Goal: Task Accomplishment & Management: Use online tool/utility

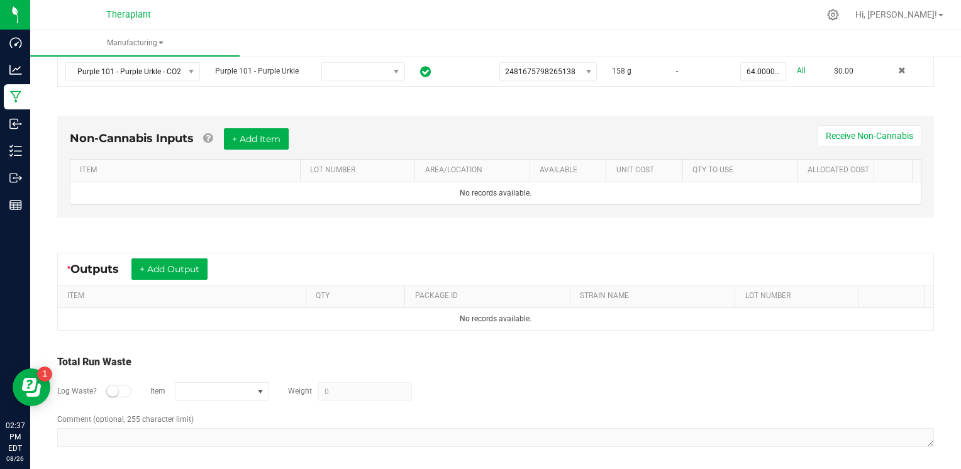
scroll to position [410, 0]
click at [182, 267] on button "+ Add Output" at bounding box center [169, 268] width 76 height 21
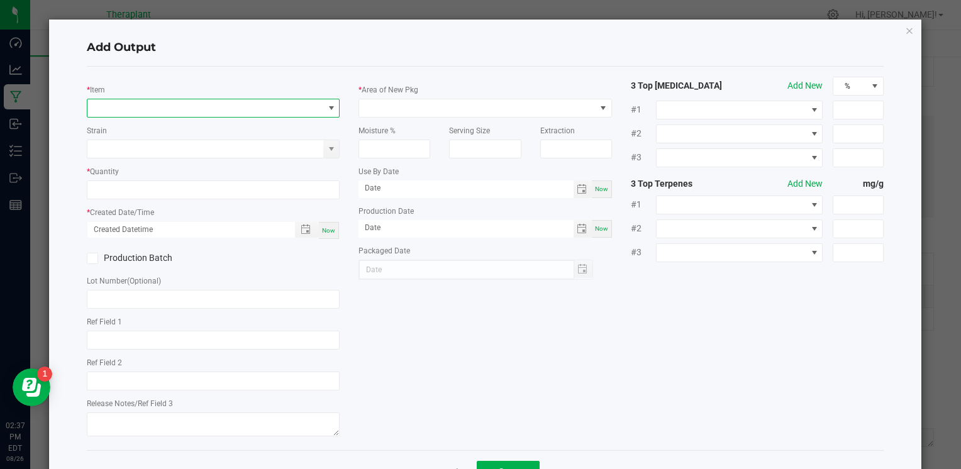
click at [170, 109] on span "NO DATA FOUND" at bounding box center [205, 108] width 236 height 18
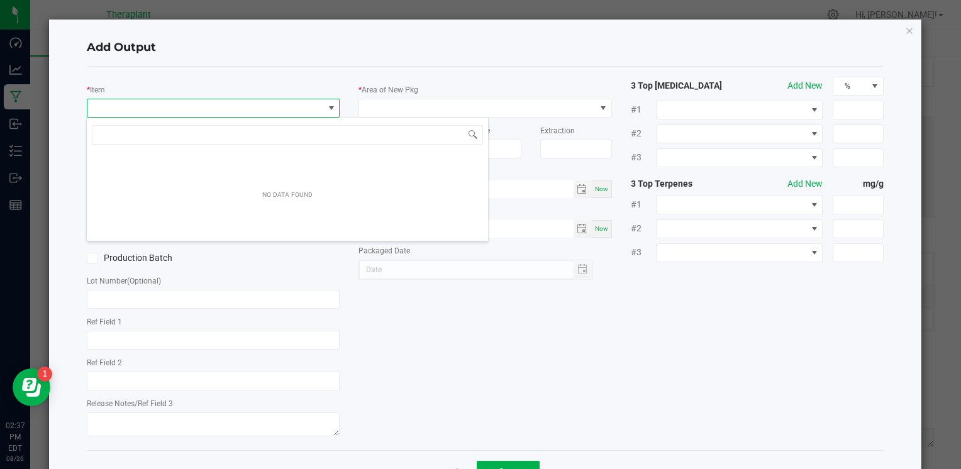
scroll to position [18, 250]
click at [129, 138] on input "IPEN215-016" at bounding box center [287, 134] width 391 height 19
type input "IPEN25-016"
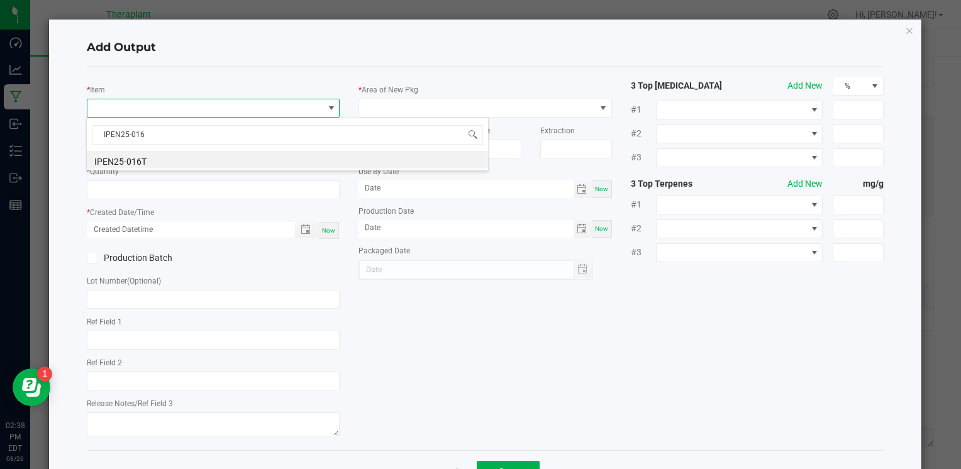
click at [157, 165] on li "IPEN25-016T" at bounding box center [287, 160] width 401 height 18
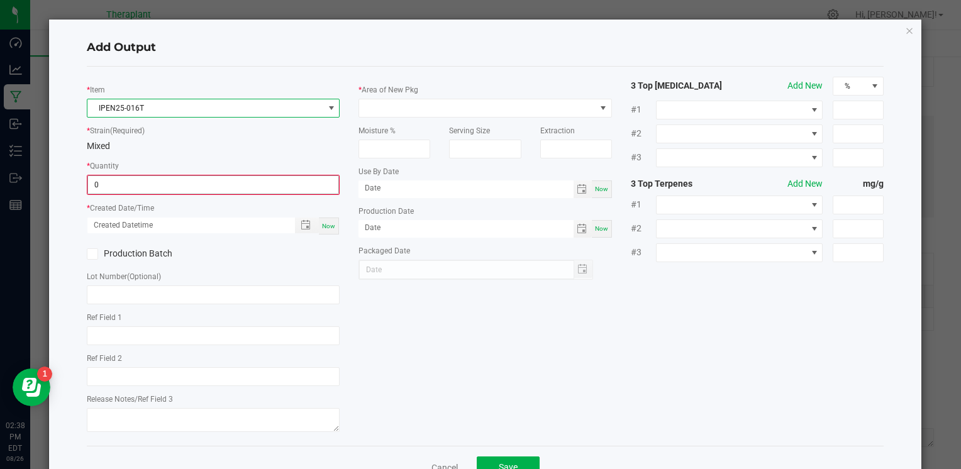
click at [149, 184] on input "0" at bounding box center [213, 185] width 250 height 18
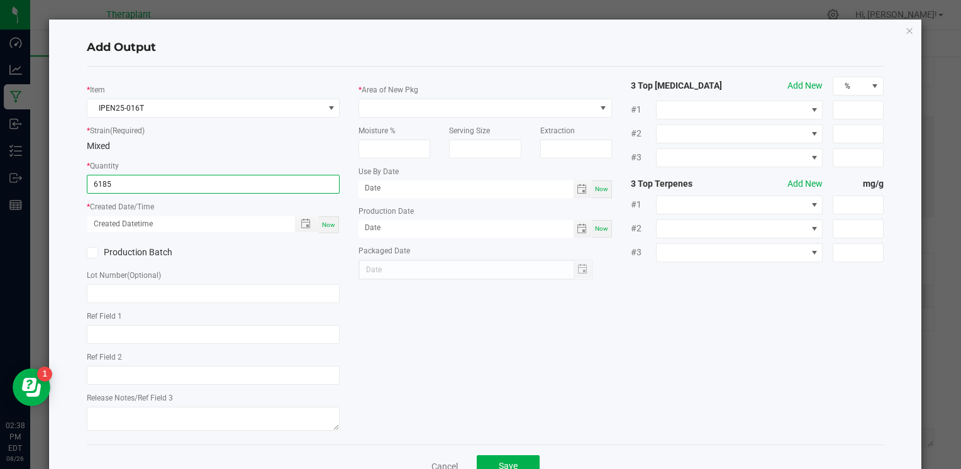
type input "6185.0000 g"
click at [324, 225] on span "Now" at bounding box center [328, 224] width 13 height 7
type input "[DATE] 2:38 PM"
type input "[DATE]"
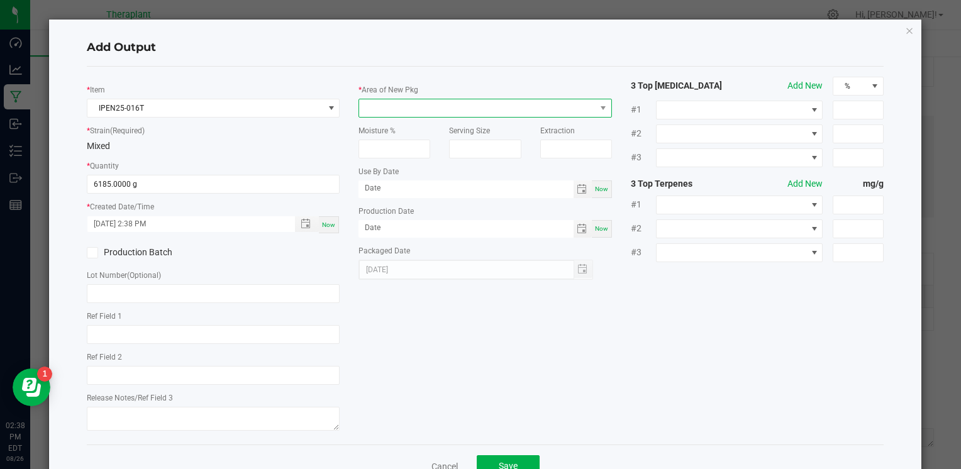
click at [460, 111] on span at bounding box center [477, 108] width 236 height 18
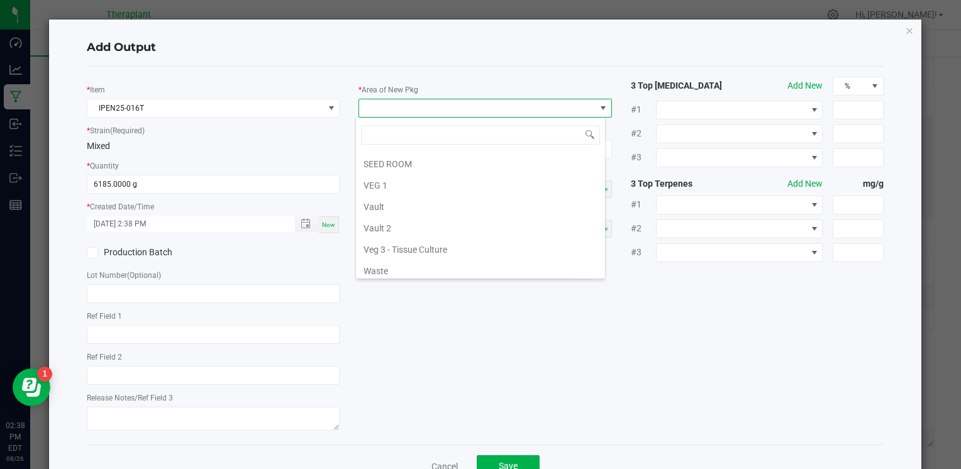
scroll to position [233, 0]
click at [402, 221] on li "Vault 2" at bounding box center [480, 227] width 249 height 21
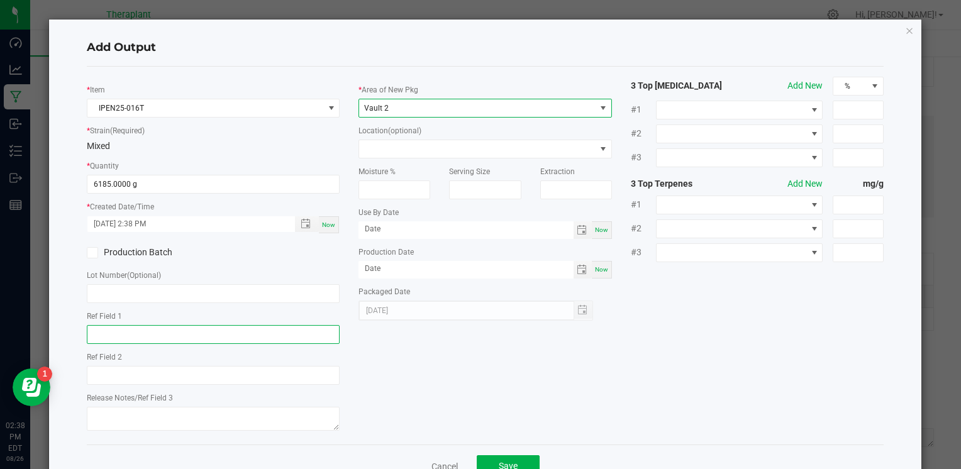
click at [162, 335] on input "text" at bounding box center [213, 334] width 253 height 19
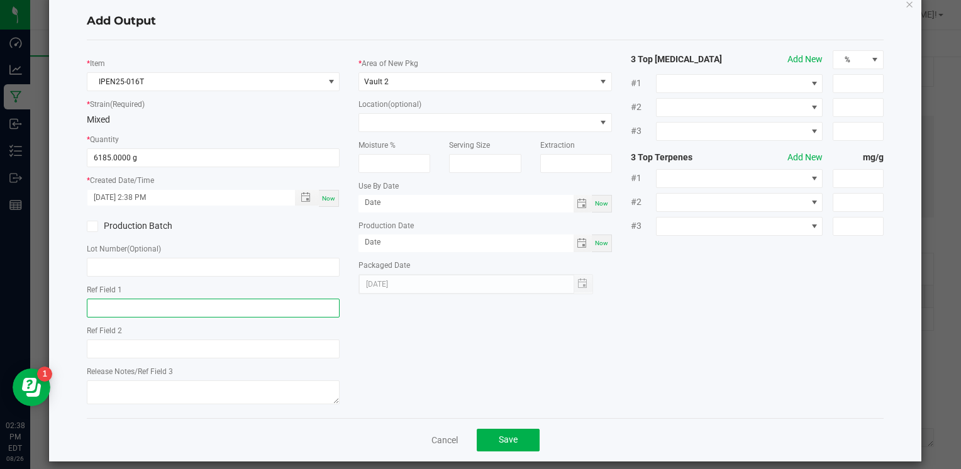
scroll to position [38, 0]
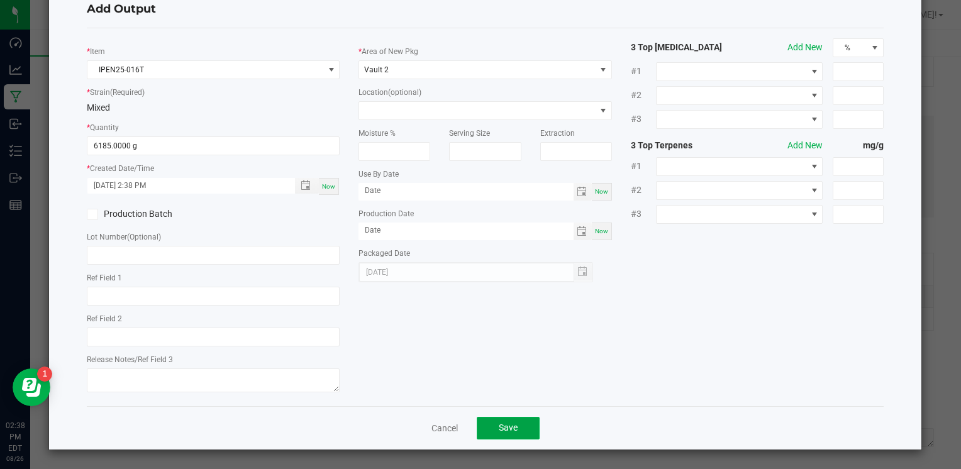
click at [521, 426] on button "Save" at bounding box center [508, 428] width 63 height 23
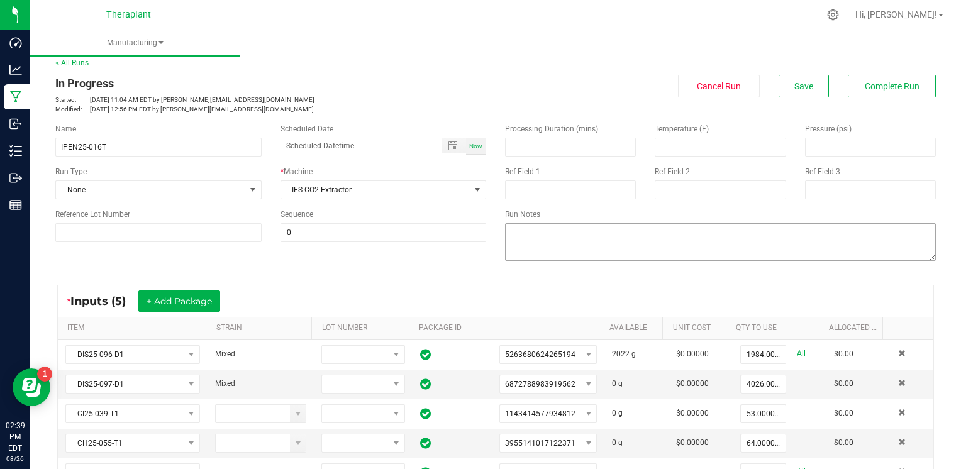
scroll to position [0, 0]
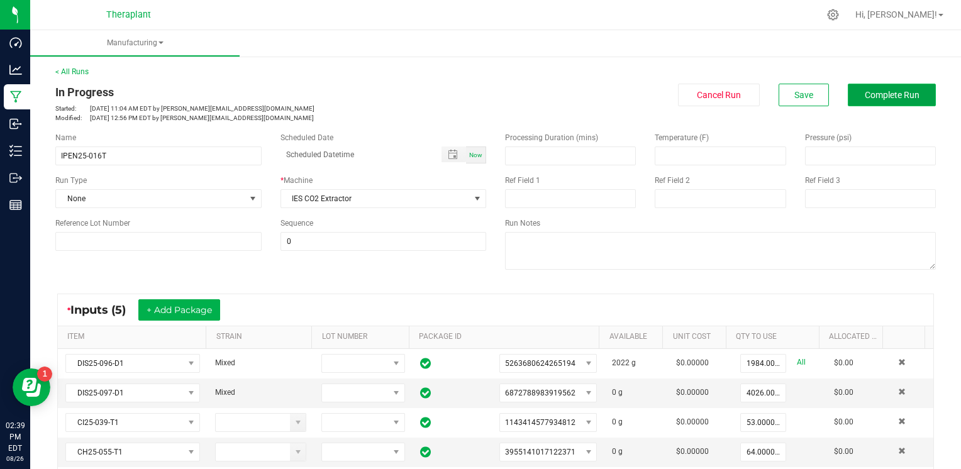
click at [896, 92] on span "Complete Run" at bounding box center [892, 95] width 55 height 10
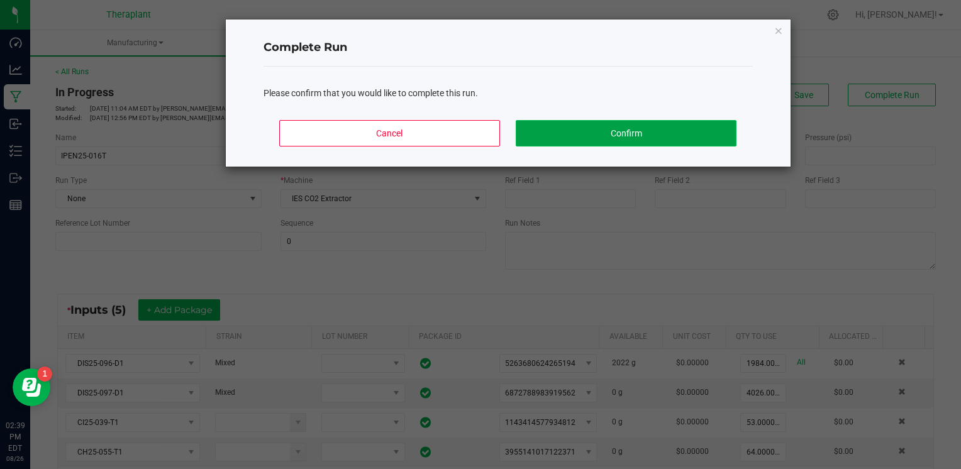
click at [628, 123] on button "Confirm" at bounding box center [626, 133] width 220 height 26
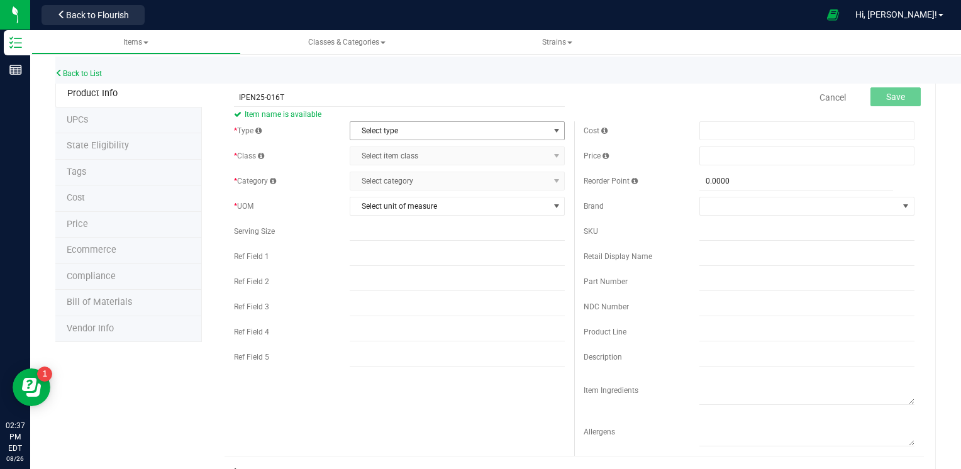
type input "IPEN25-016T"
click at [365, 126] on span "Select type" at bounding box center [449, 131] width 198 height 18
click at [367, 152] on li "Cannabis" at bounding box center [453, 152] width 211 height 19
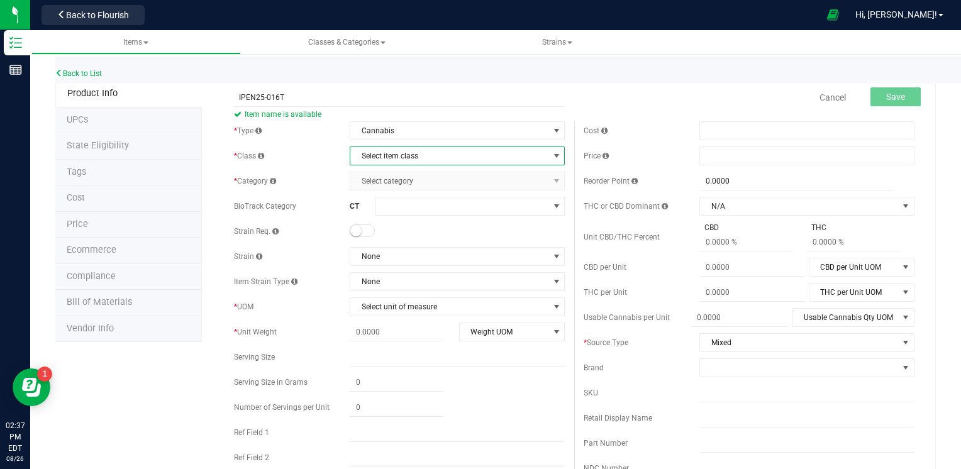
click at [392, 159] on span "Select item class" at bounding box center [449, 156] width 198 height 18
click at [387, 213] on li "Intermediate Products" at bounding box center [453, 215] width 211 height 19
click at [390, 186] on span "Select category" at bounding box center [449, 181] width 198 height 18
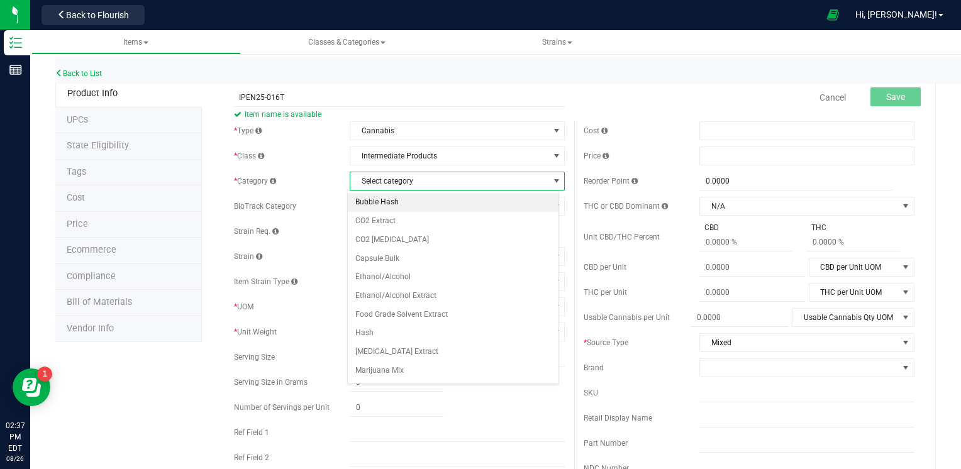
click at [383, 201] on li "Bubble Hash" at bounding box center [453, 202] width 211 height 19
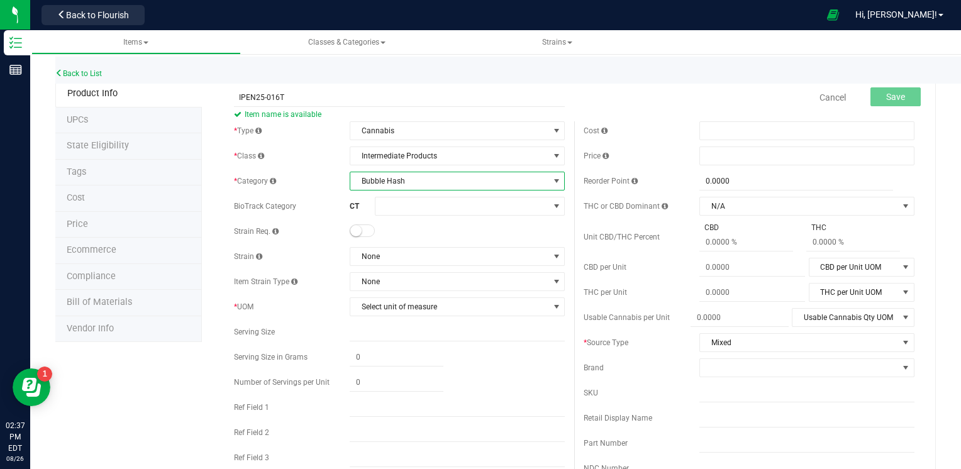
click at [388, 177] on span "Bubble Hash" at bounding box center [449, 181] width 198 height 18
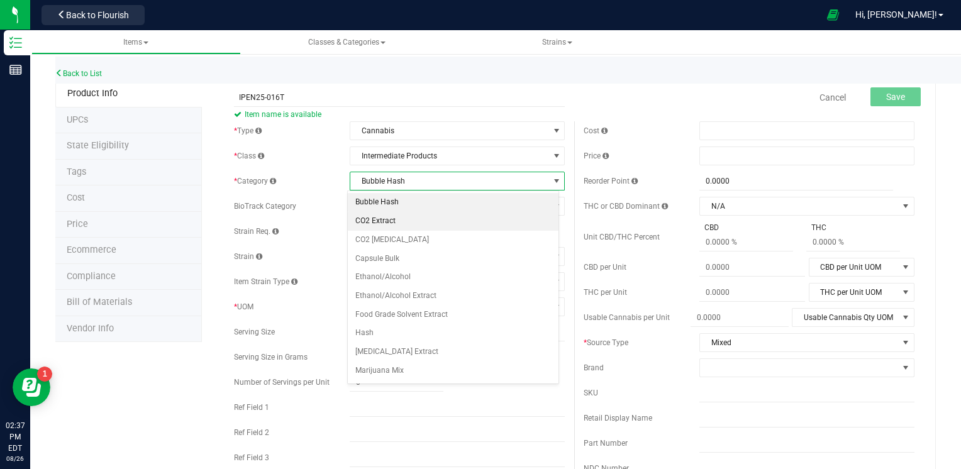
click at [379, 220] on li "CO2 Extract" at bounding box center [453, 221] width 211 height 19
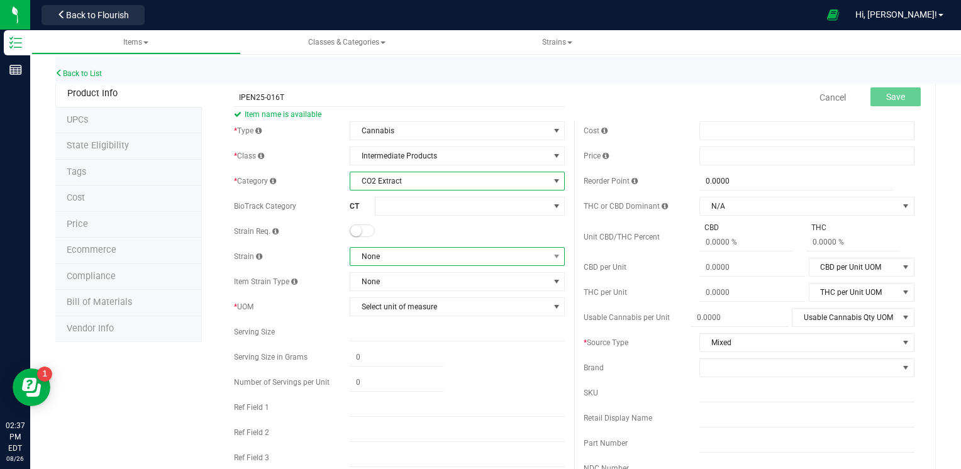
click at [384, 257] on span "None" at bounding box center [449, 257] width 198 height 18
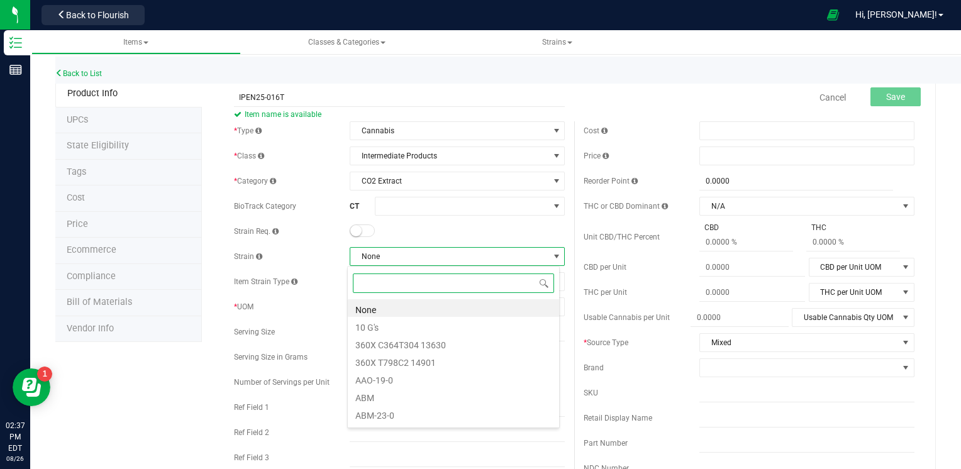
scroll to position [18, 212]
type input "MIX"
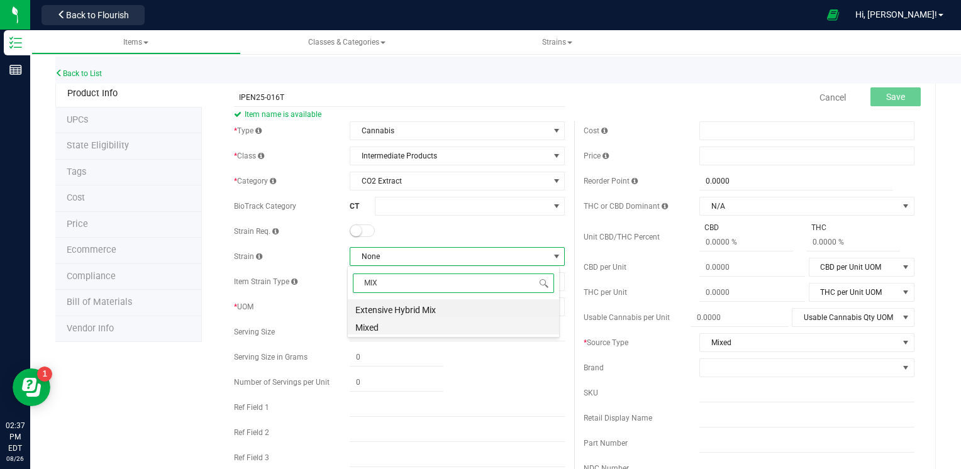
click at [382, 328] on li "Mixed" at bounding box center [453, 326] width 211 height 18
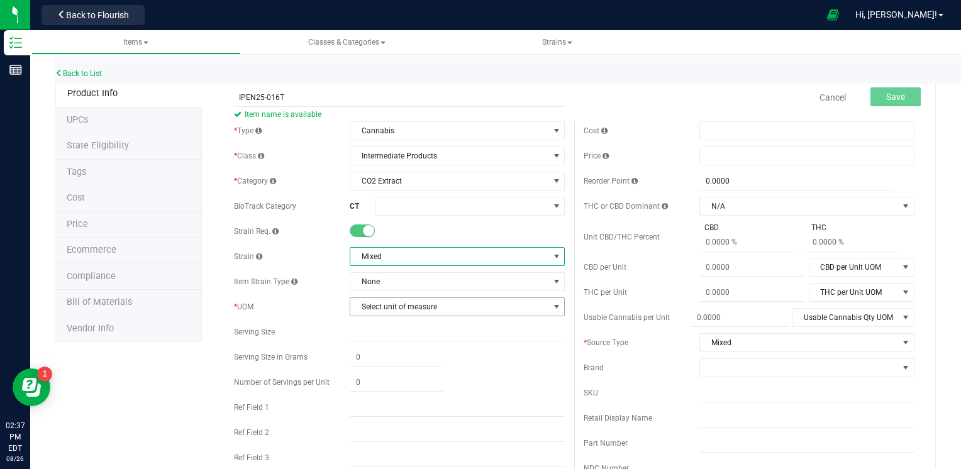
click at [395, 303] on span "Select unit of measure" at bounding box center [449, 307] width 198 height 18
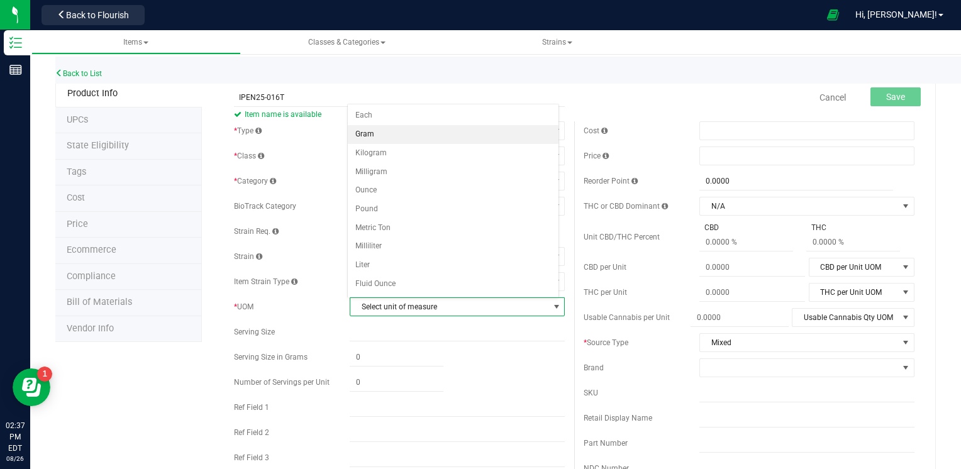
click at [367, 133] on li "Gram" at bounding box center [453, 134] width 211 height 19
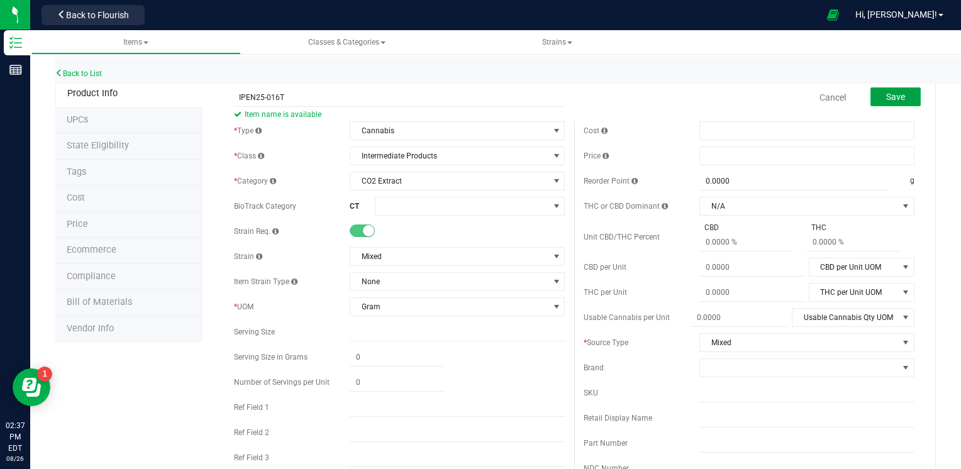
click at [890, 97] on span "Save" at bounding box center [895, 97] width 19 height 10
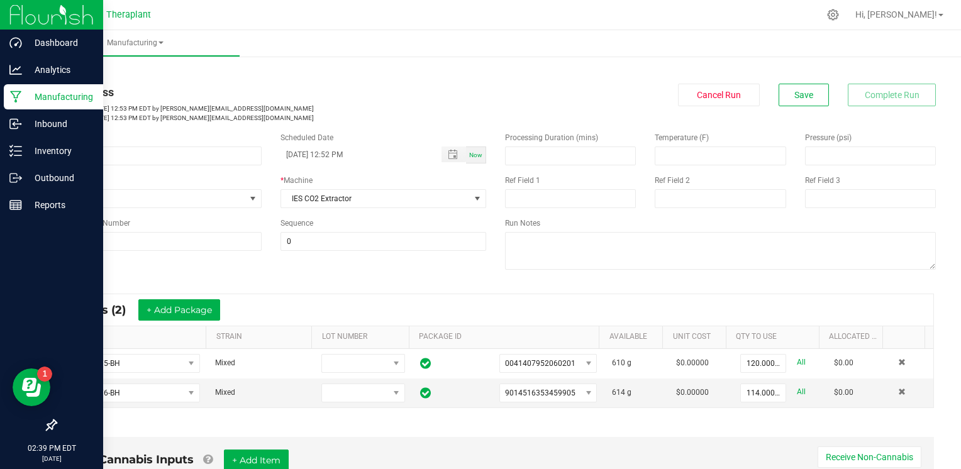
click at [44, 103] on p "Manufacturing" at bounding box center [59, 96] width 75 height 15
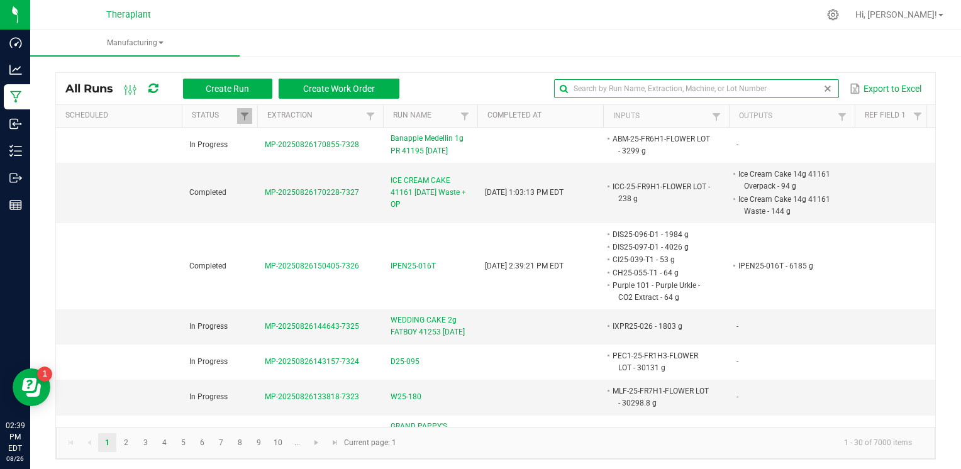
click at [802, 89] on input "text" at bounding box center [696, 88] width 284 height 19
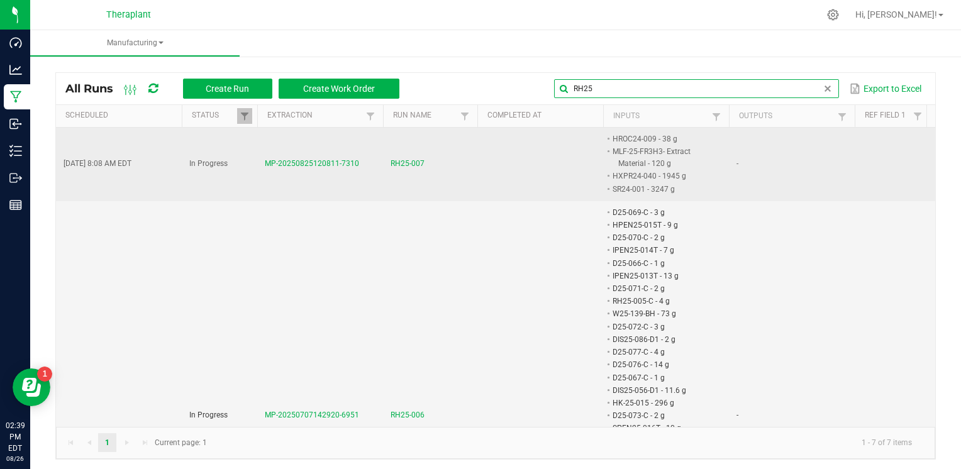
type input "RH25"
click at [413, 160] on span "RH25-007" at bounding box center [408, 164] width 34 height 12
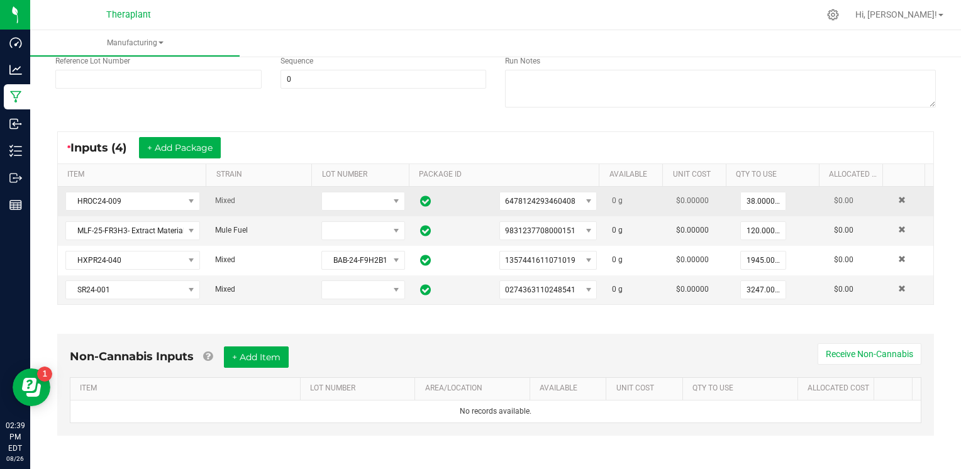
scroll to position [189, 0]
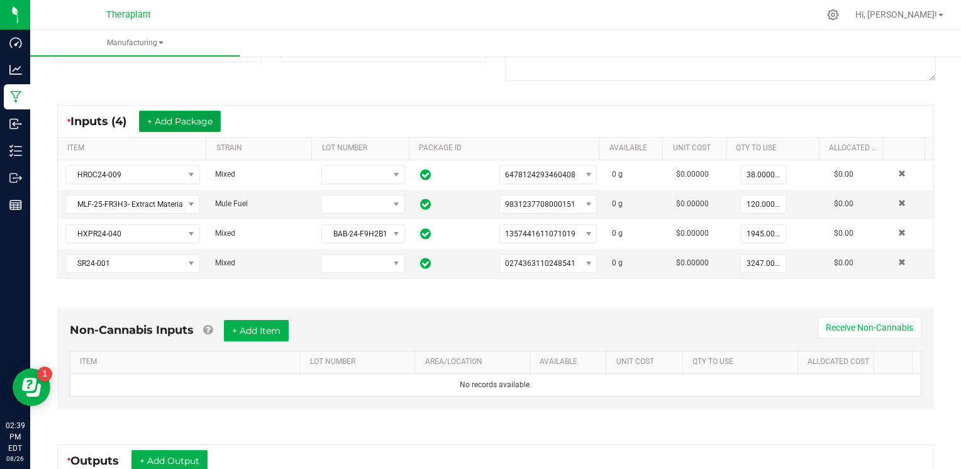
click at [186, 126] on button "+ Add Package" at bounding box center [180, 121] width 82 height 21
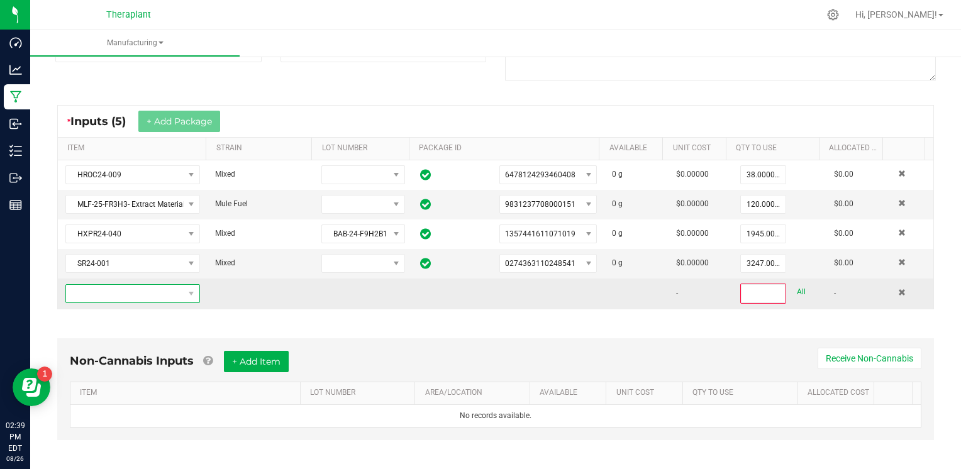
click at [150, 289] on span "NO DATA FOUND" at bounding box center [125, 294] width 118 height 18
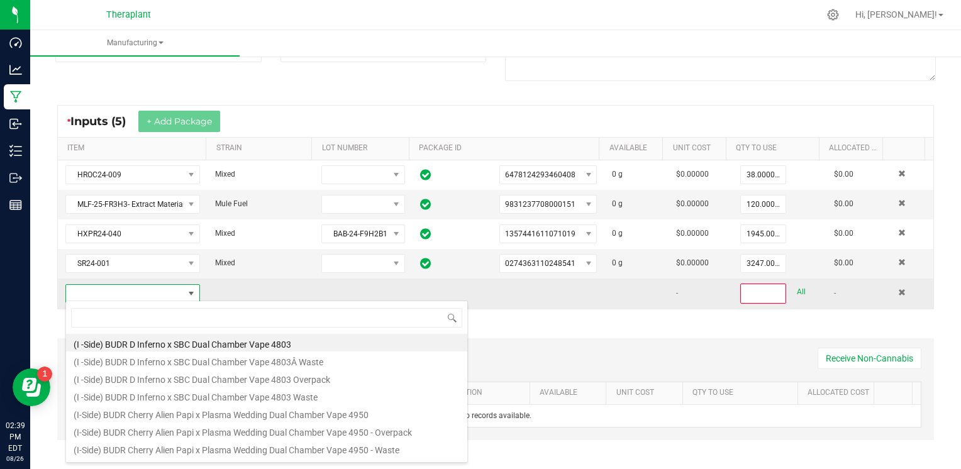
scroll to position [18, 130]
type input "IPEN25-016T"
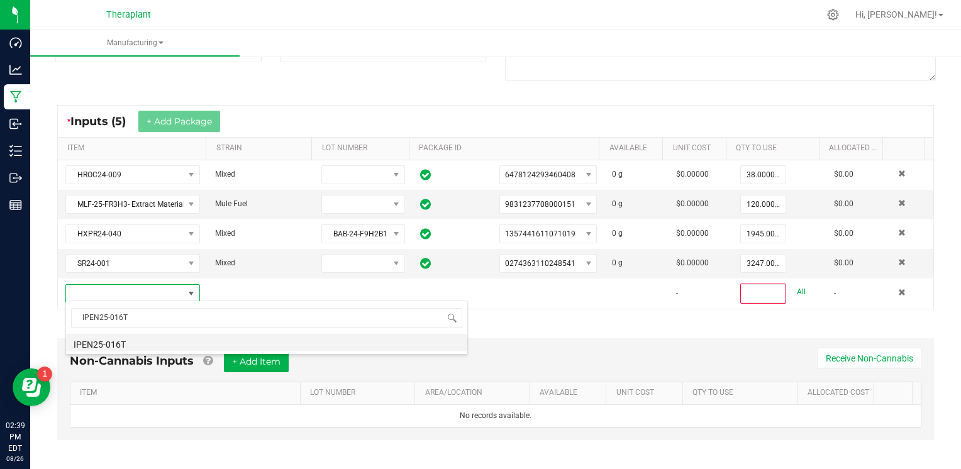
click at [133, 346] on li "IPEN25-016T" at bounding box center [266, 343] width 401 height 18
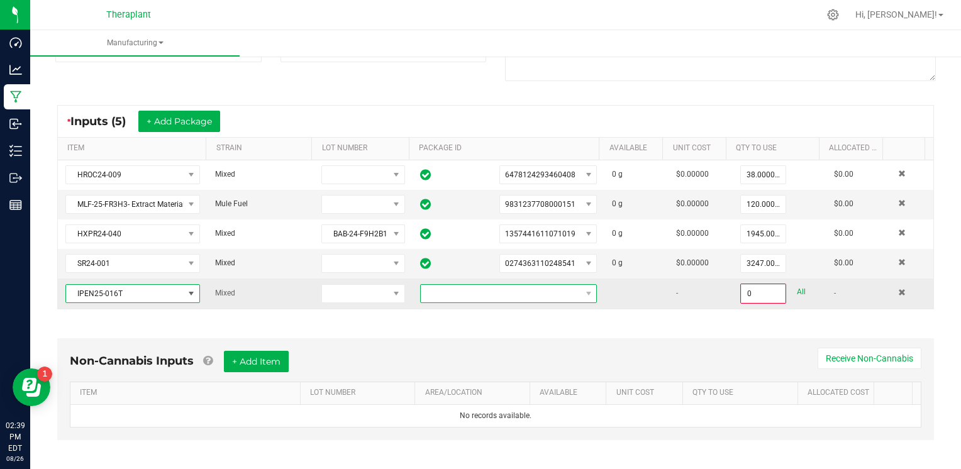
click at [563, 293] on span at bounding box center [501, 294] width 160 height 18
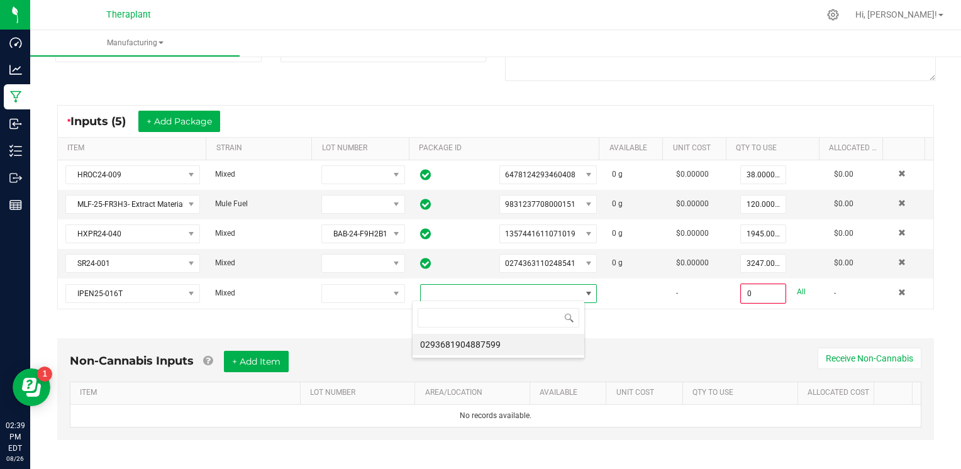
click at [532, 346] on li "0293681904887599" at bounding box center [499, 344] width 172 height 21
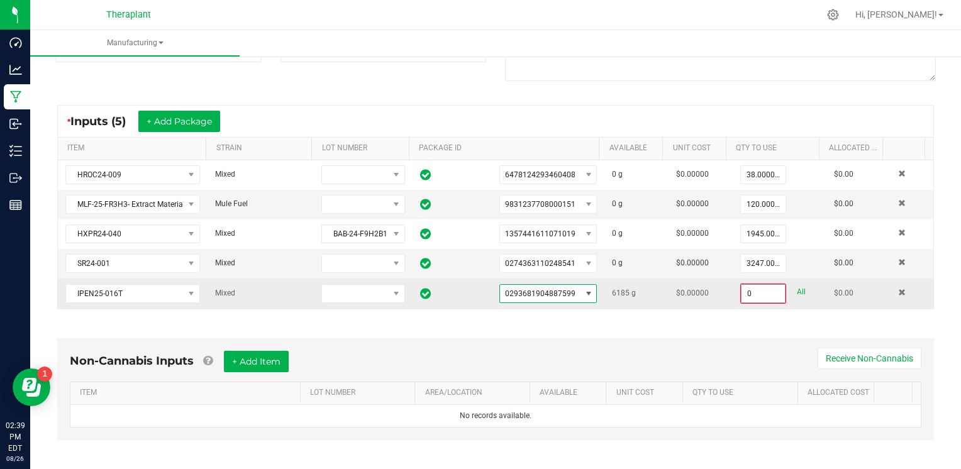
click at [755, 289] on input "0" at bounding box center [762, 294] width 43 height 18
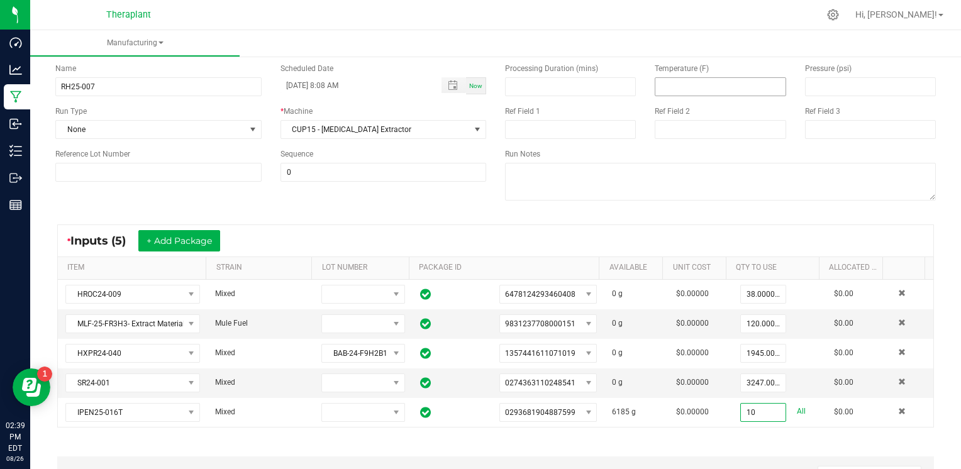
scroll to position [0, 0]
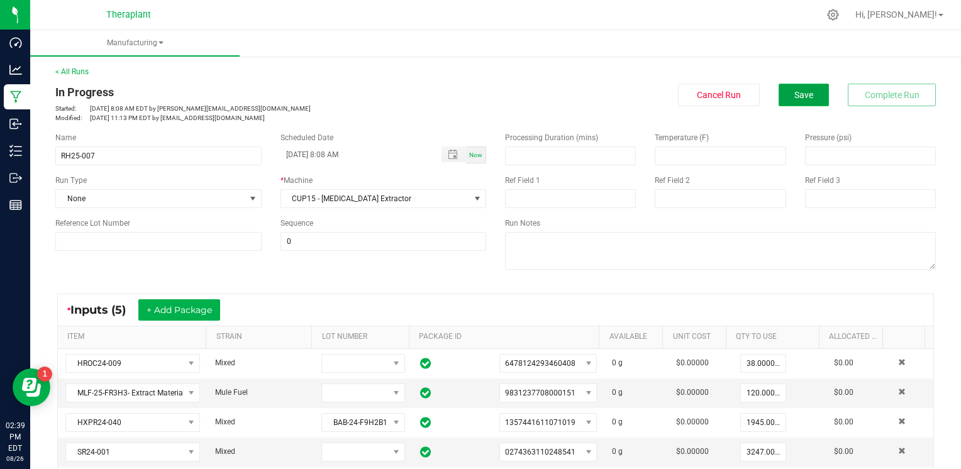
type input "10.0000 g"
click at [798, 102] on button "Save" at bounding box center [804, 95] width 50 height 23
